Goal: Task Accomplishment & Management: Complete application form

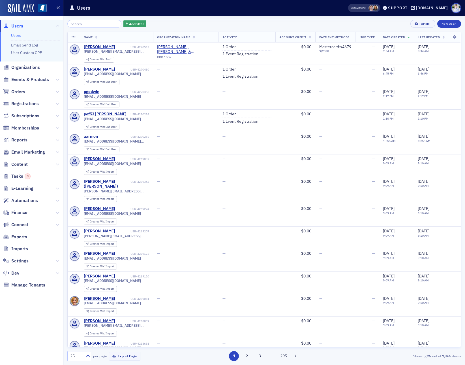
click at [35, 99] on span "Registrations" at bounding box center [31, 104] width 63 height 12
click at [35, 102] on span "Registrations" at bounding box center [24, 104] width 27 height 6
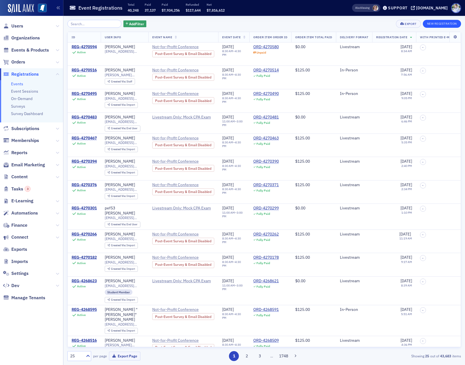
click at [439, 20] on div "Add Filter Export New Registration ID User Info Event Name Event Date Order Ite…" at bounding box center [264, 190] width 394 height 349
click at [440, 21] on button "New Registration" at bounding box center [442, 24] width 38 height 8
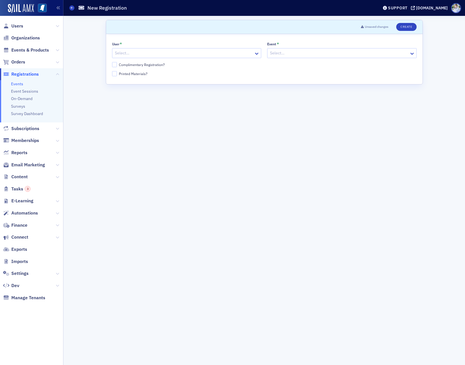
click at [130, 51] on div at bounding box center [183, 53] width 139 height 7
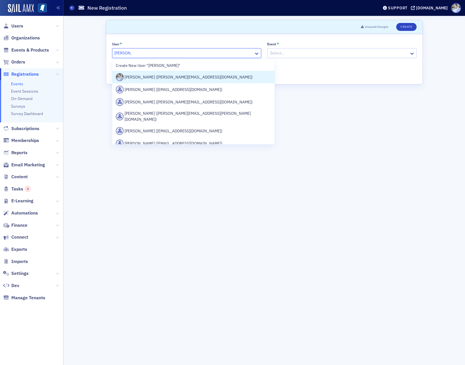
type input "[PERSON_NAME]"
click at [47, 12] on div "Prod" at bounding box center [31, 9] width 63 height 16
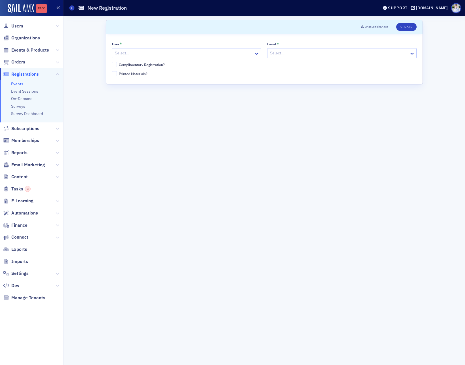
click at [45, 10] on link "Prod" at bounding box center [41, 8] width 11 height 8
